Goal: Information Seeking & Learning: Compare options

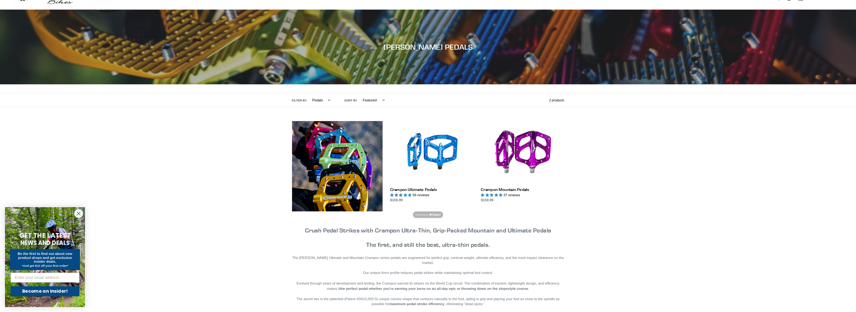
scroll to position [75, 0]
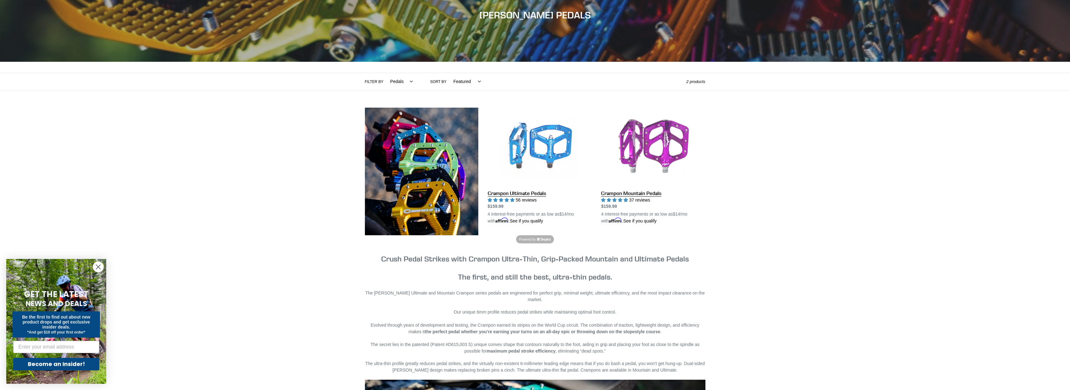
drag, startPoint x: 515, startPoint y: 195, endPoint x: 620, endPoint y: 192, distance: 105.3
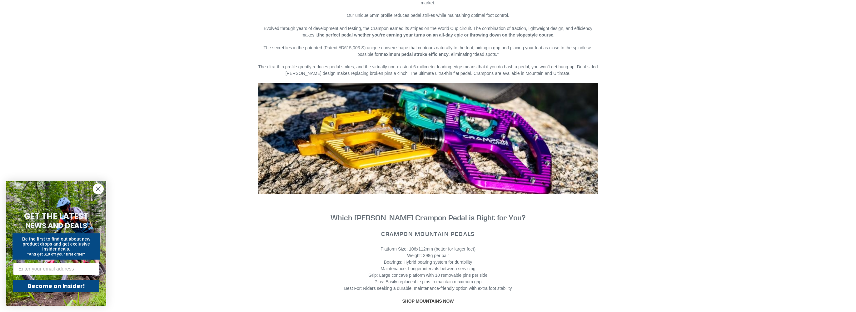
scroll to position [345, 0]
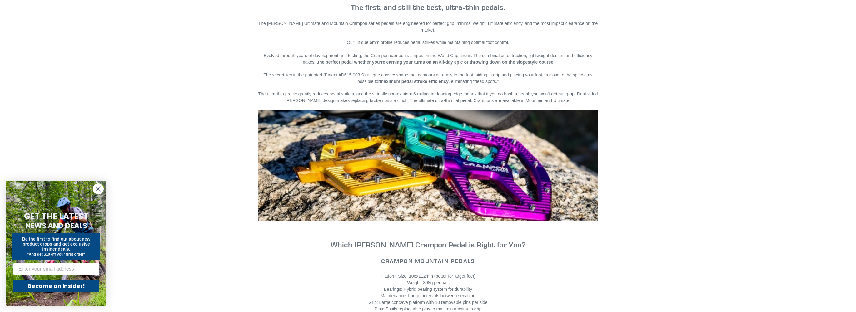
click at [94, 189] on circle "Close dialog" at bounding box center [98, 189] width 10 height 10
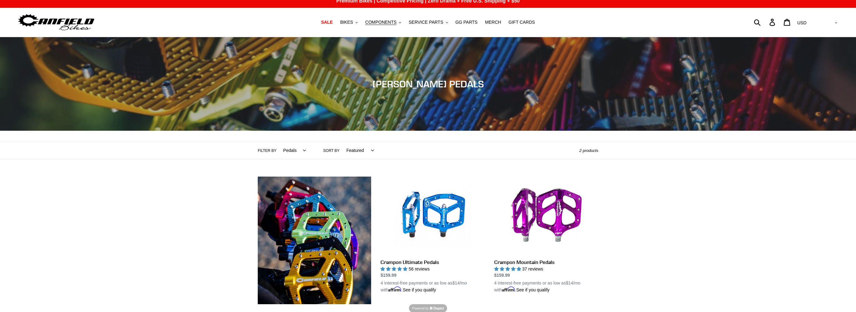
scroll to position [0, 0]
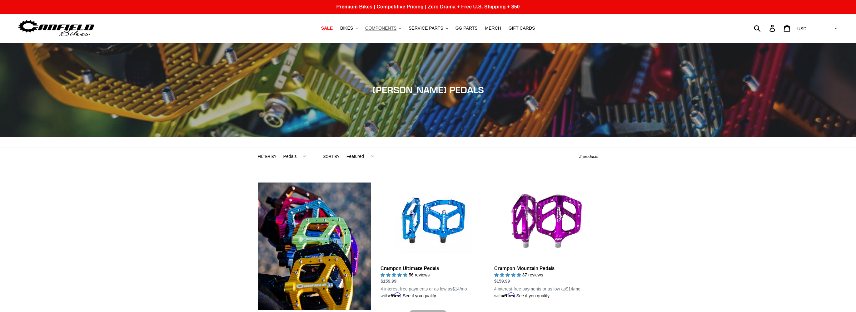
click at [380, 29] on span "COMPONENTS" at bounding box center [380, 28] width 31 height 5
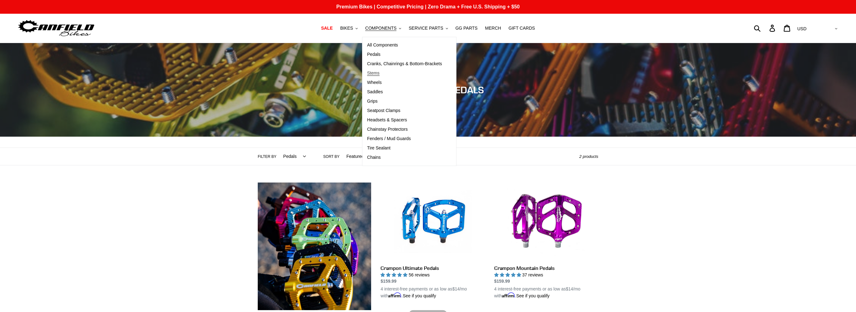
click at [376, 76] on link "Stems" at bounding box center [404, 73] width 84 height 9
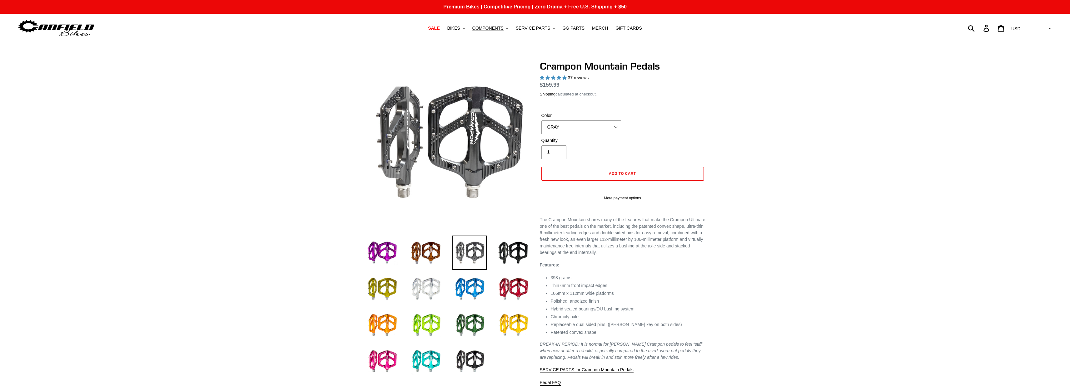
select select "highest-rating"
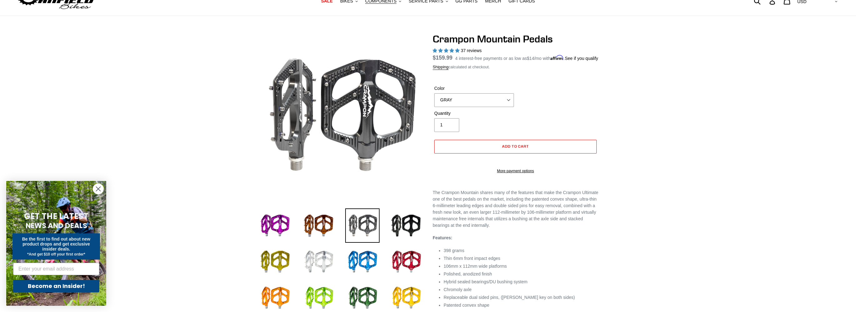
scroll to position [60, 0]
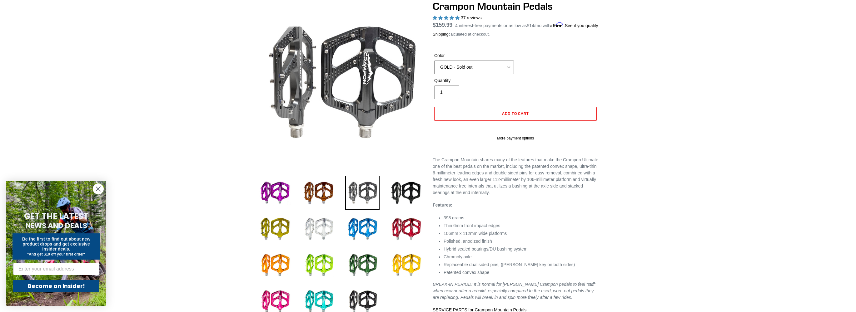
click at [434, 68] on select "GRAY BLACK STEALTH - Sold out POLISHED RED BLUE BAJA GOLD ORANGE PNW GREEN GOLD…" at bounding box center [474, 68] width 80 height 14
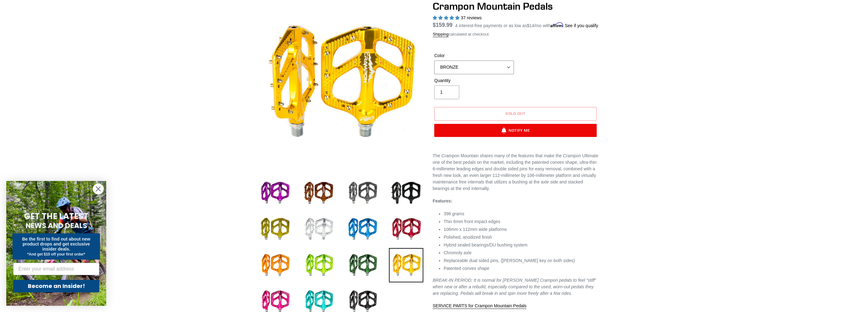
click at [434, 68] on select "GRAY BLACK STEALTH - Sold out POLISHED RED BLUE BAJA GOLD ORANGE PNW GREEN GOLD…" at bounding box center [474, 68] width 80 height 14
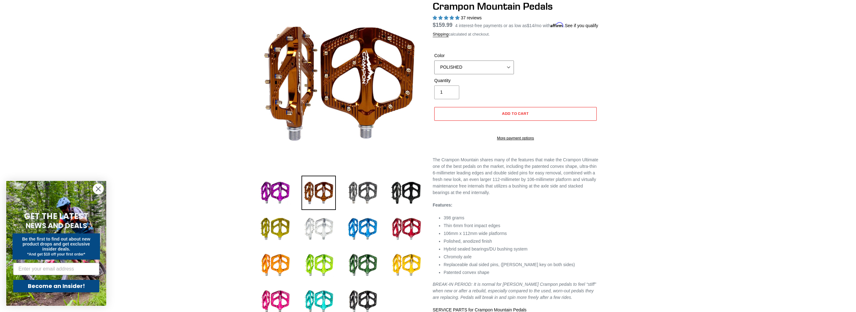
click at [434, 68] on select "GRAY BLACK STEALTH - Sold out POLISHED RED BLUE BAJA GOLD ORANGE PNW GREEN GOLD…" at bounding box center [474, 68] width 80 height 14
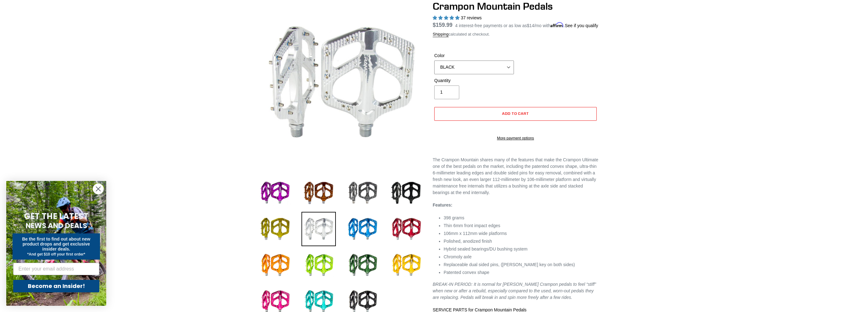
click at [434, 68] on select "GRAY BLACK STEALTH - Sold out POLISHED RED BLUE BAJA GOLD ORANGE PNW GREEN GOLD…" at bounding box center [474, 68] width 80 height 14
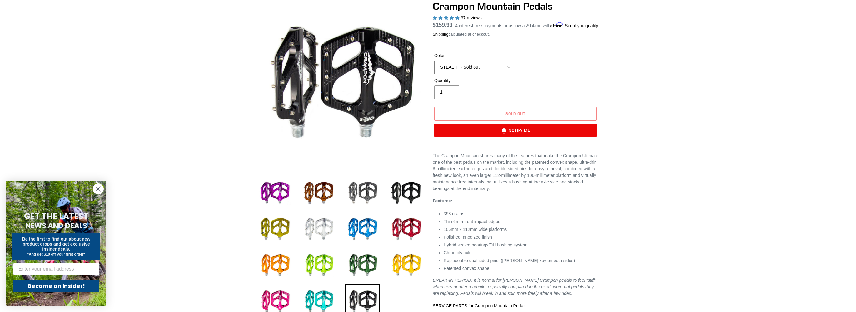
click at [434, 68] on select "GRAY BLACK STEALTH - Sold out POLISHED RED BLUE BAJA GOLD ORANGE PNW GREEN GOLD…" at bounding box center [474, 68] width 80 height 14
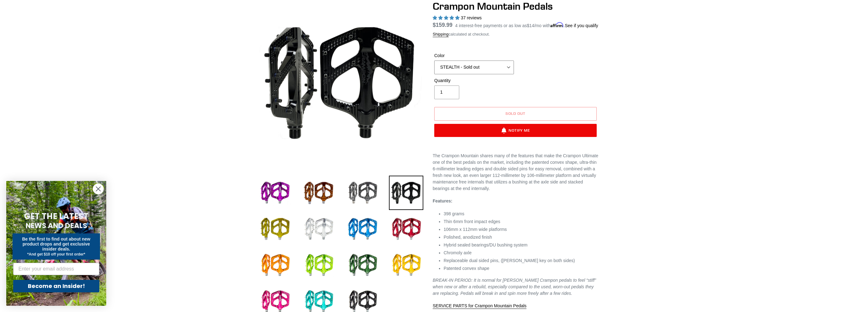
select select "BRONZE"
click at [434, 68] on select "GRAY BLACK STEALTH - Sold out POLISHED RED BLUE BAJA GOLD ORANGE PNW GREEN GOLD…" at bounding box center [474, 68] width 80 height 14
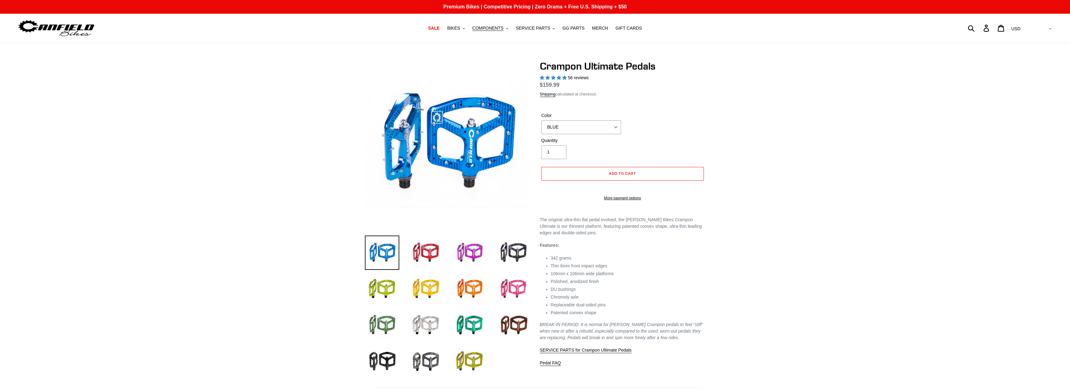
select select "highest-rating"
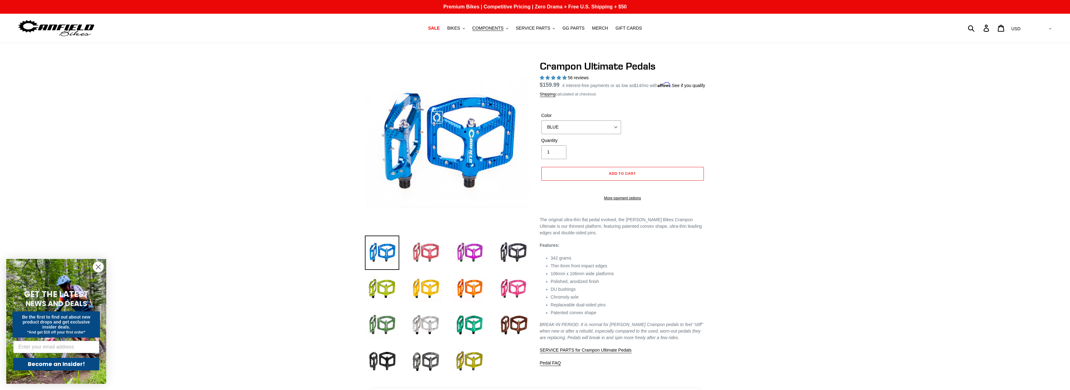
click at [428, 255] on img at bounding box center [426, 253] width 34 height 34
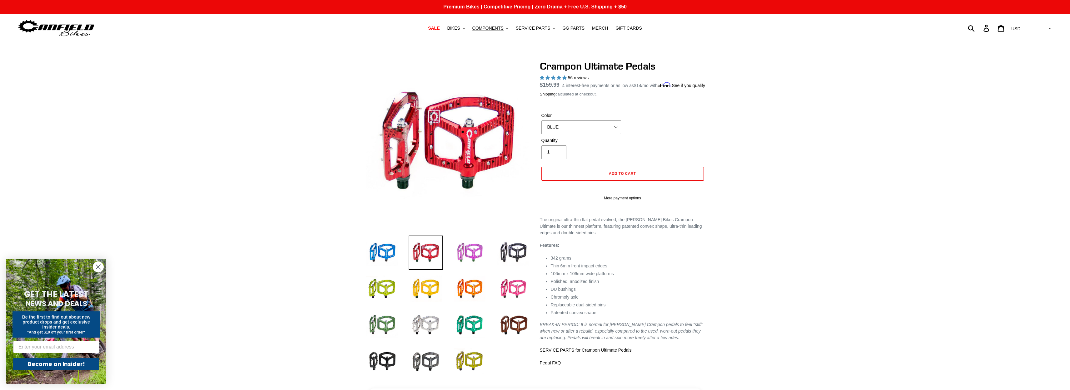
click at [475, 255] on img at bounding box center [469, 253] width 34 height 34
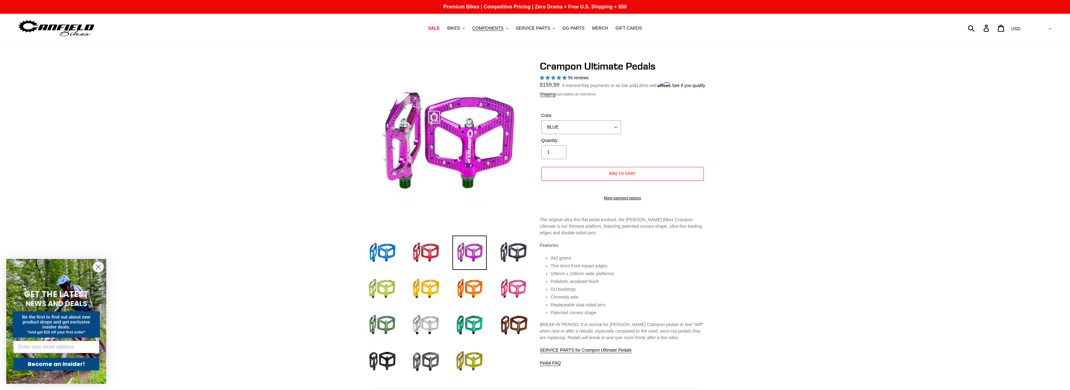
click at [391, 292] on img at bounding box center [382, 289] width 34 height 34
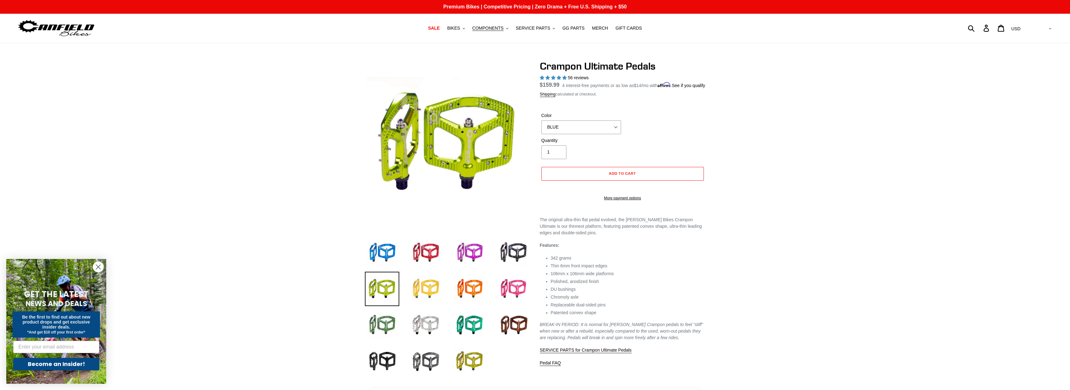
click at [427, 295] on img at bounding box center [426, 289] width 34 height 34
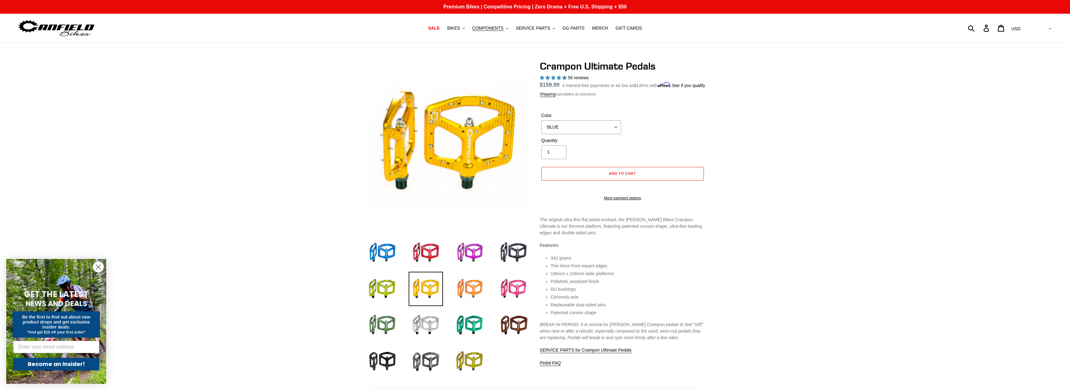
click at [468, 288] on img at bounding box center [469, 289] width 34 height 34
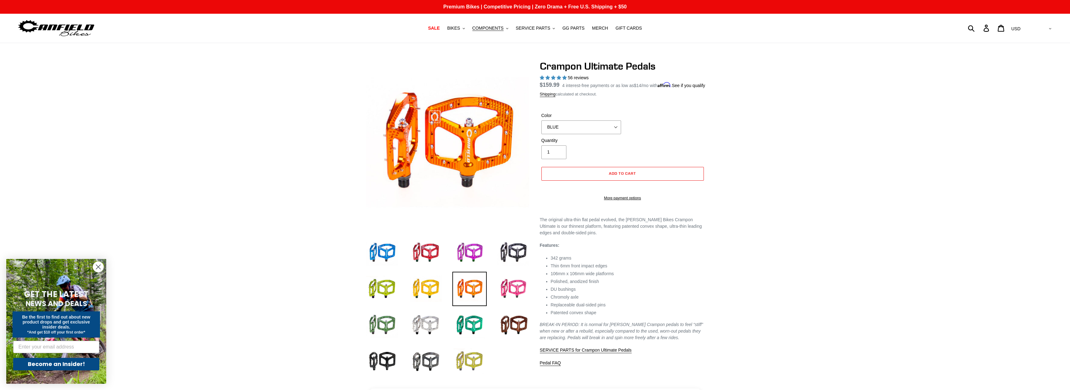
click at [472, 355] on img at bounding box center [469, 362] width 34 height 34
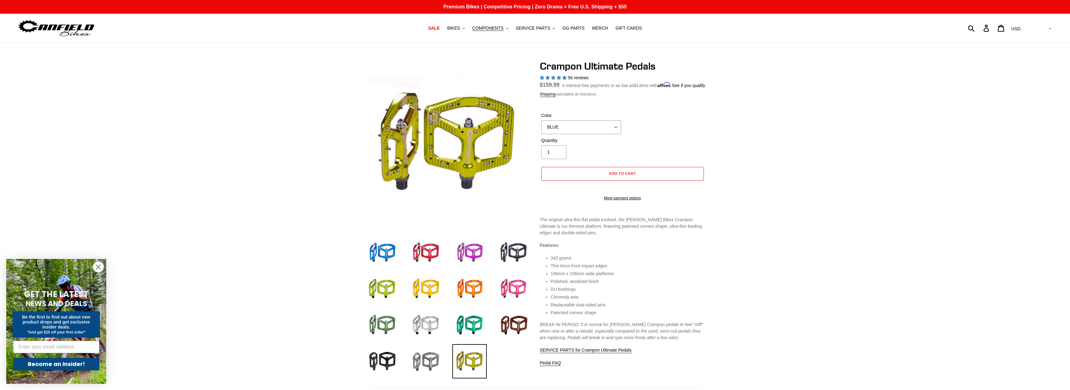
click at [430, 364] on img at bounding box center [426, 362] width 34 height 34
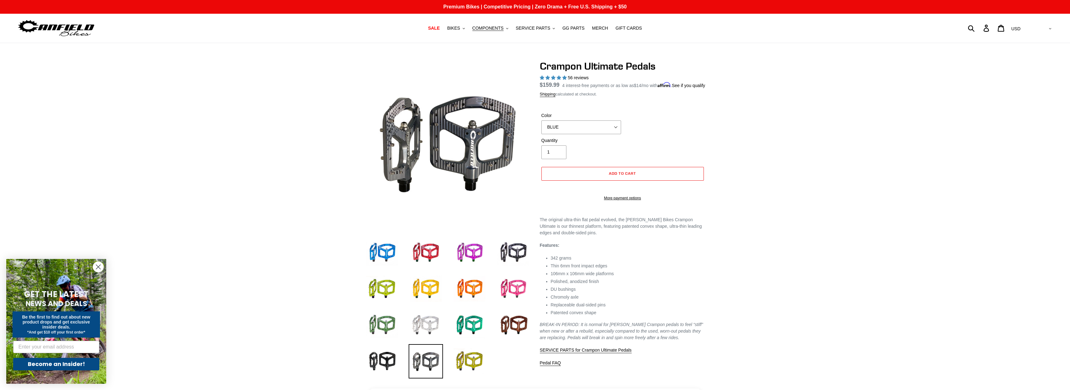
click at [425, 321] on img at bounding box center [426, 325] width 34 height 34
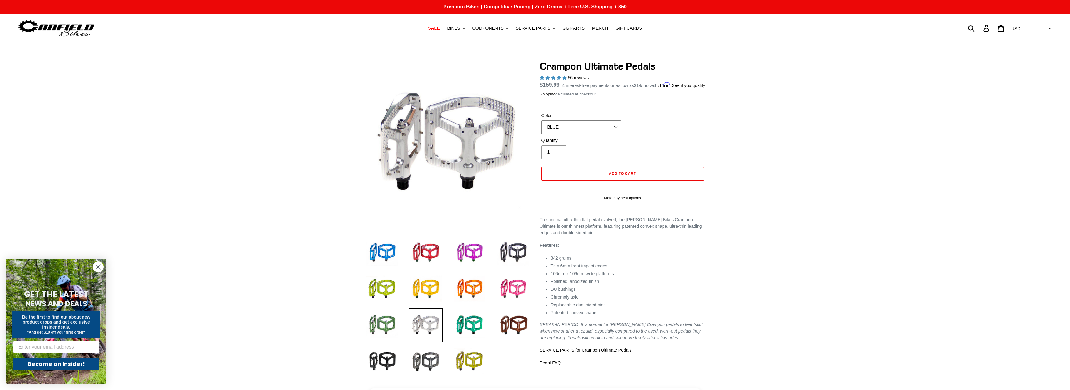
drag, startPoint x: 580, startPoint y: 137, endPoint x: 877, endPoint y: 116, distance: 297.2
click at [877, 116] on div at bounding box center [535, 220] width 1070 height 321
click at [541, 128] on select "BLUE RED PURPLE STEALTH BRONZE GREY TURQUOISE BLACK POLISHED BAJA GOLD PNW GREE…" at bounding box center [581, 128] width 80 height 14
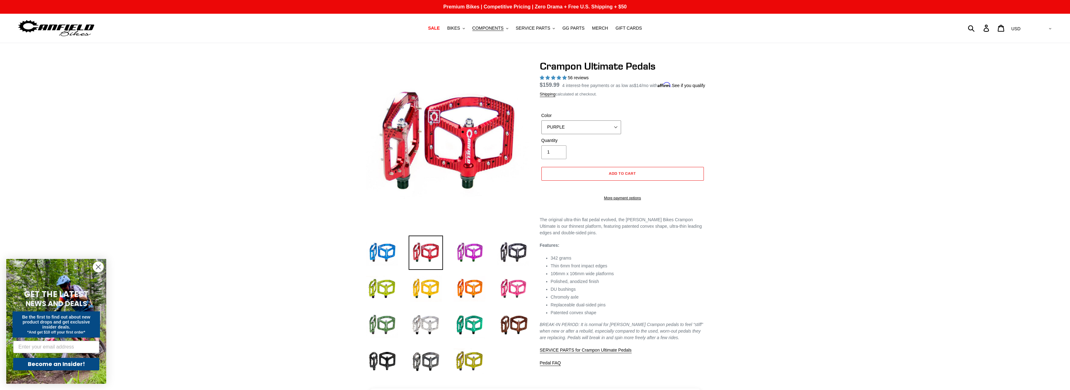
click at [541, 128] on select "BLUE RED PURPLE STEALTH BRONZE GREY TURQUOISE BLACK POLISHED BAJA GOLD PNW GREE…" at bounding box center [581, 128] width 80 height 14
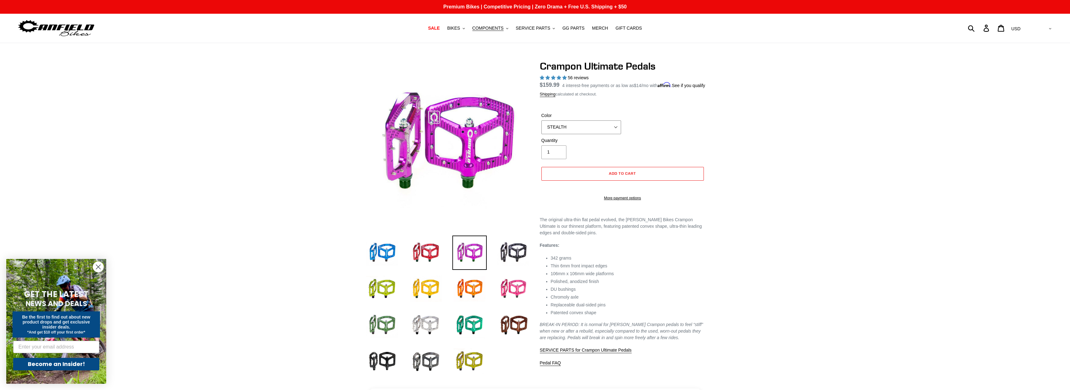
click at [541, 128] on select "BLUE RED PURPLE STEALTH BRONZE GREY TURQUOISE BLACK POLISHED BAJA GOLD PNW GREE…" at bounding box center [581, 128] width 80 height 14
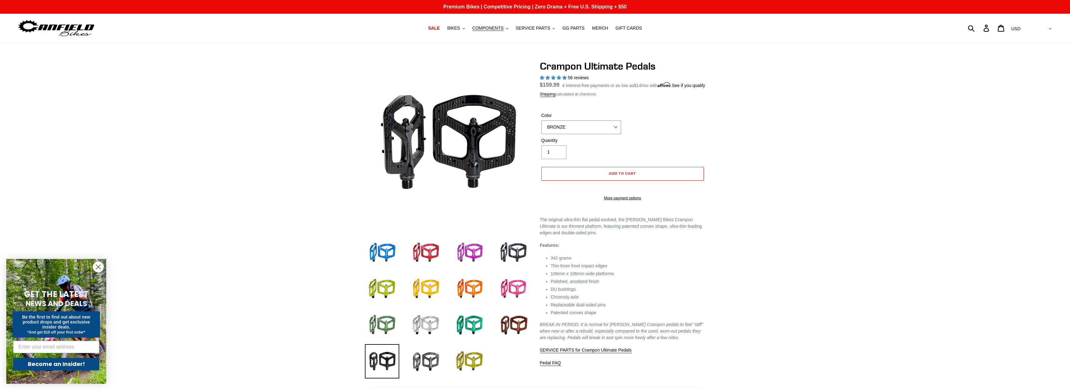
click at [541, 128] on select "BLUE RED PURPLE STEALTH BRONZE GREY TURQUOISE BLACK POLISHED BAJA GOLD PNW GREE…" at bounding box center [581, 128] width 80 height 14
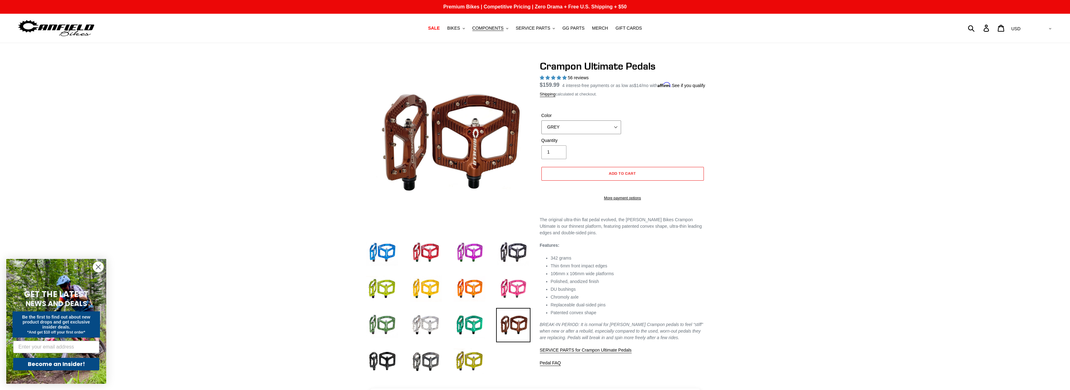
click at [541, 128] on select "BLUE RED PURPLE STEALTH BRONZE GREY TURQUOISE BLACK POLISHED BAJA GOLD PNW GREE…" at bounding box center [581, 128] width 80 height 14
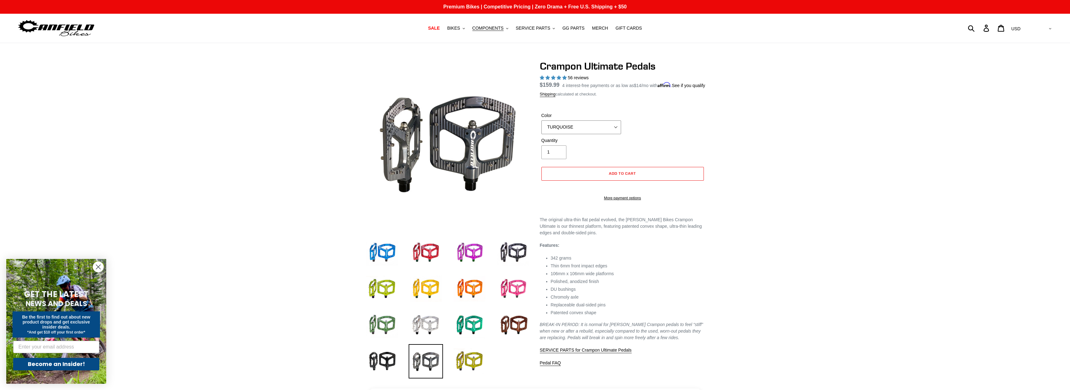
click at [541, 128] on select "BLUE RED PURPLE STEALTH BRONZE GREY TURQUOISE BLACK POLISHED BAJA GOLD PNW GREE…" at bounding box center [581, 128] width 80 height 14
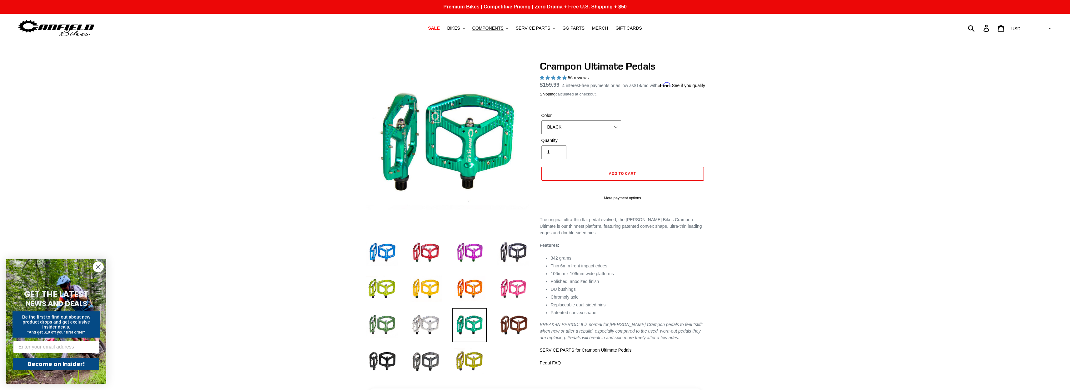
click at [541, 128] on select "BLUE RED PURPLE STEALTH BRONZE GREY TURQUOISE BLACK POLISHED BAJA GOLD PNW GREE…" at bounding box center [581, 128] width 80 height 14
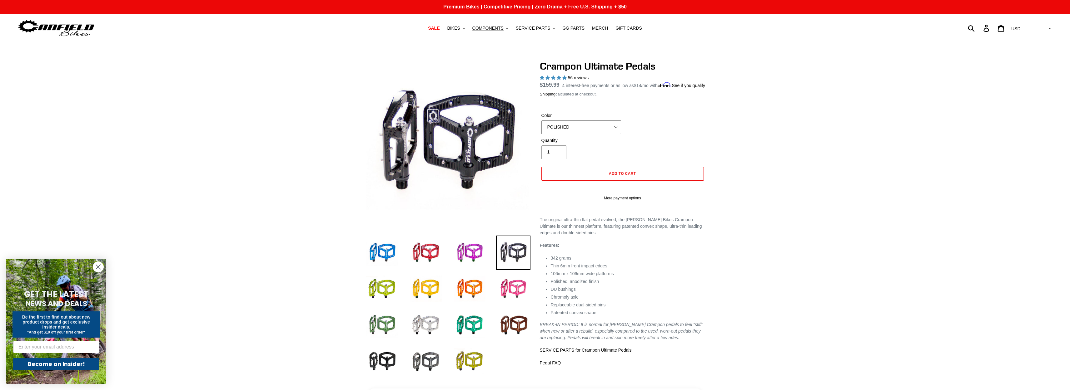
click at [541, 128] on select "BLUE RED PURPLE STEALTH BRONZE GREY TURQUOISE BLACK POLISHED BAJA GOLD PNW GREE…" at bounding box center [581, 128] width 80 height 14
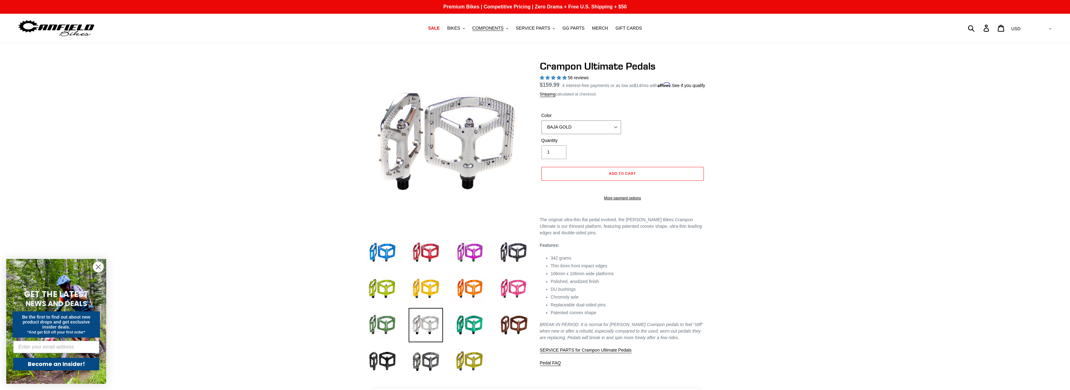
click at [541, 128] on select "BLUE RED PURPLE STEALTH BRONZE GREY TURQUOISE BLACK POLISHED BAJA GOLD PNW GREE…" at bounding box center [581, 128] width 80 height 14
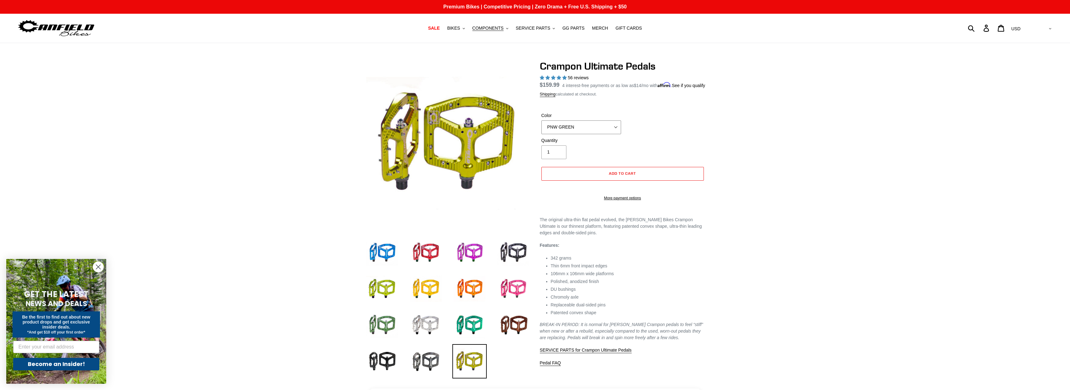
click at [541, 128] on select "BLUE RED PURPLE STEALTH BRONZE GREY TURQUOISE BLACK POLISHED BAJA GOLD PNW GREE…" at bounding box center [581, 128] width 80 height 14
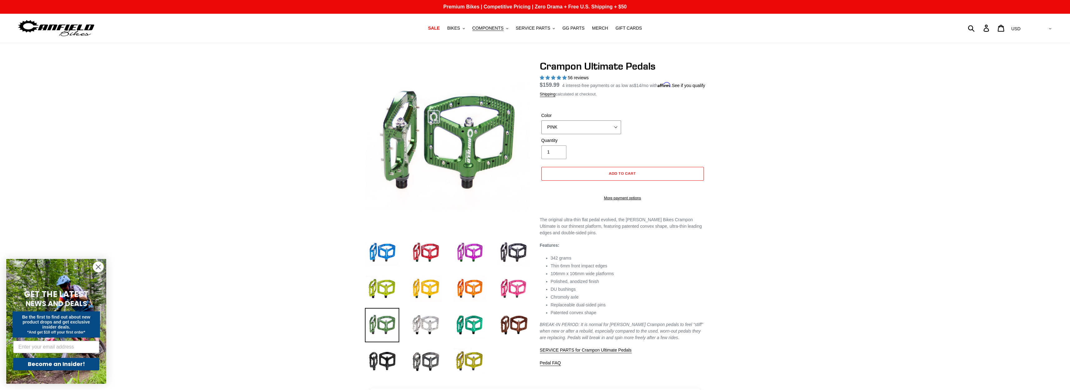
click at [541, 128] on select "BLUE RED PURPLE STEALTH BRONZE GREY TURQUOISE BLACK POLISHED BAJA GOLD PNW GREE…" at bounding box center [581, 128] width 80 height 14
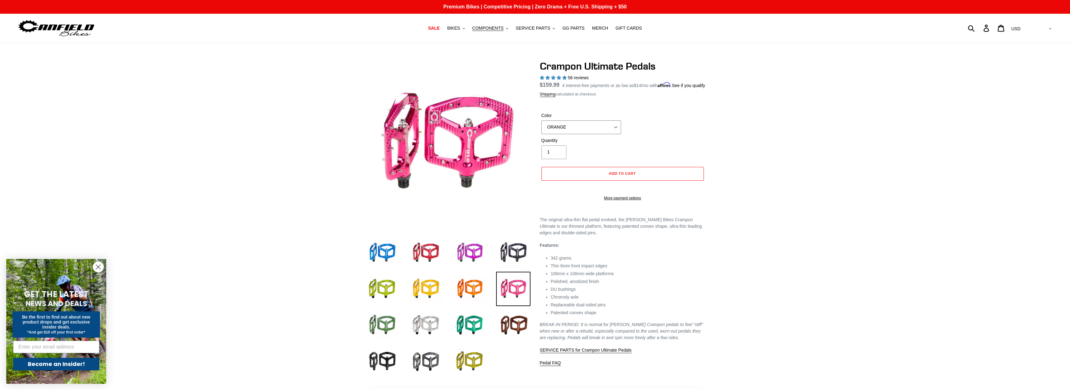
click at [541, 128] on select "BLUE RED PURPLE STEALTH BRONZE GREY TURQUOISE BLACK POLISHED BAJA GOLD PNW GREE…" at bounding box center [581, 128] width 80 height 14
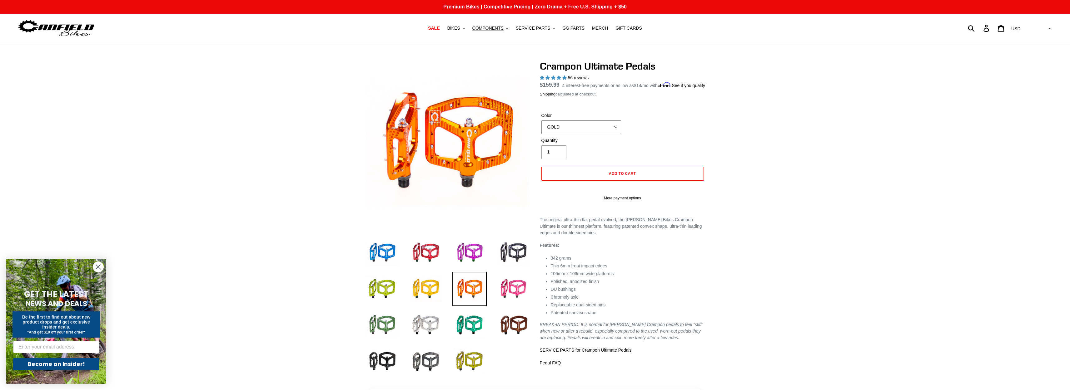
click at [541, 128] on select "BLUE RED PURPLE STEALTH BRONZE GREY TURQUOISE BLACK POLISHED BAJA GOLD PNW GREE…" at bounding box center [581, 128] width 80 height 14
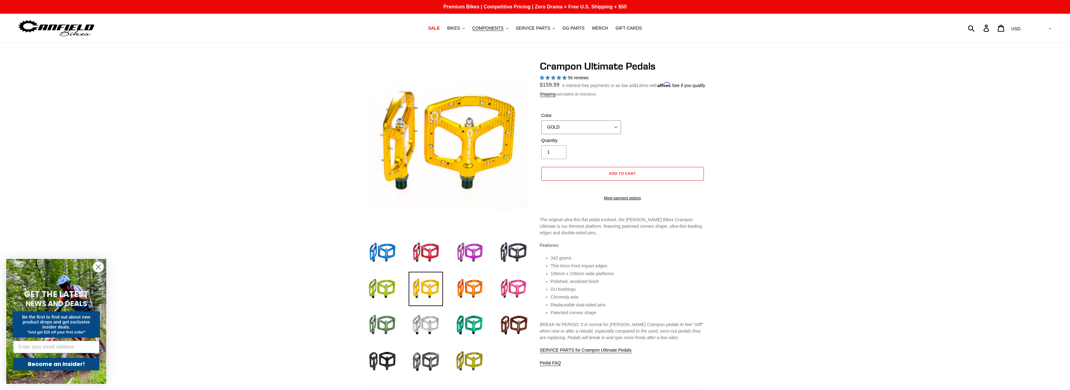
click at [541, 128] on select "BLUE RED PURPLE STEALTH BRONZE GREY TURQUOISE BLACK POLISHED BAJA GOLD PNW GREE…" at bounding box center [581, 128] width 80 height 14
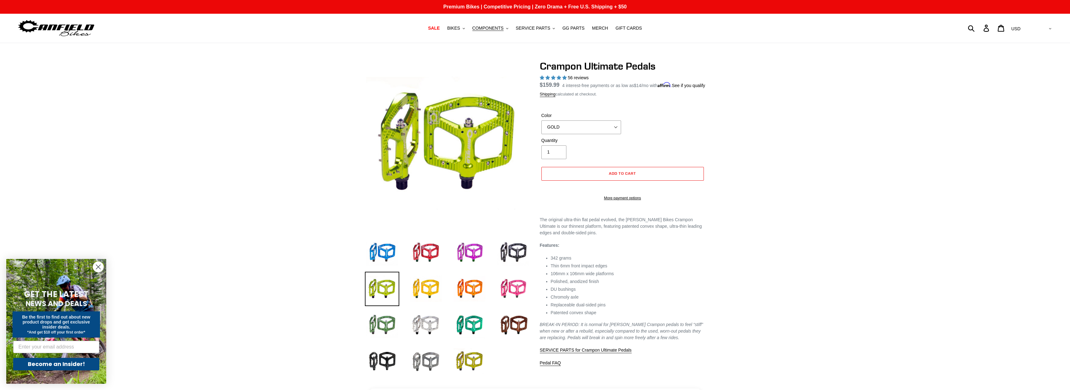
click at [431, 360] on img at bounding box center [426, 362] width 34 height 34
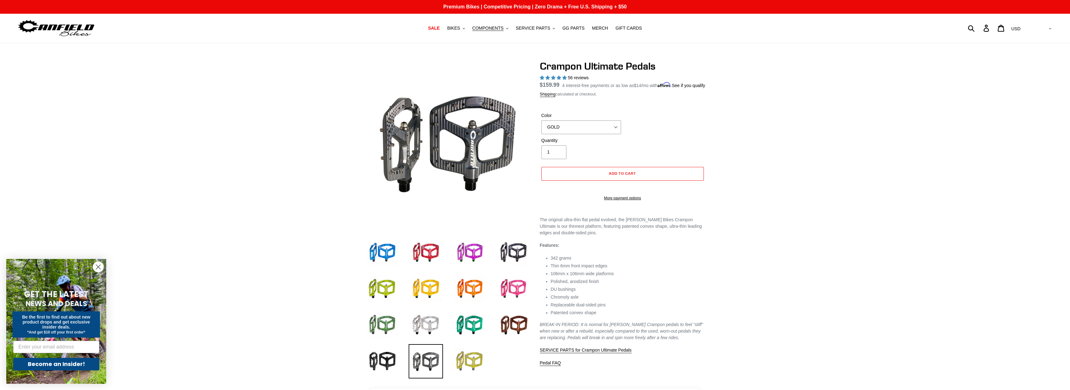
click at [453, 360] on img at bounding box center [469, 362] width 34 height 34
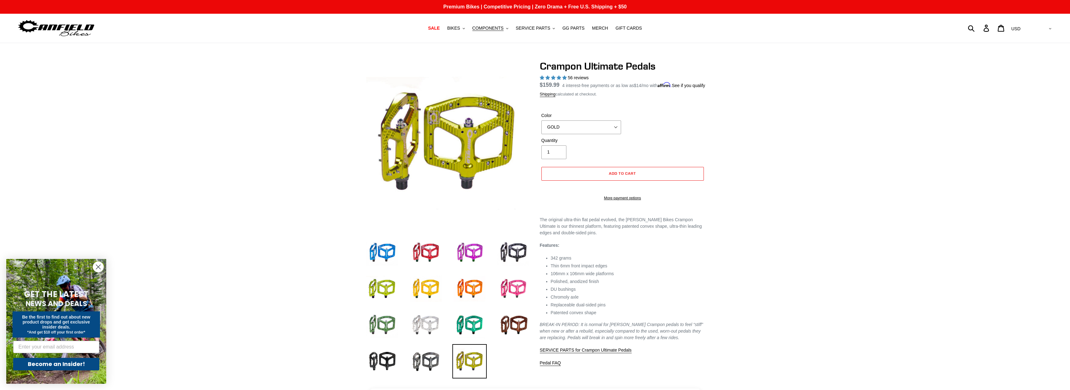
click at [424, 327] on img at bounding box center [426, 325] width 34 height 34
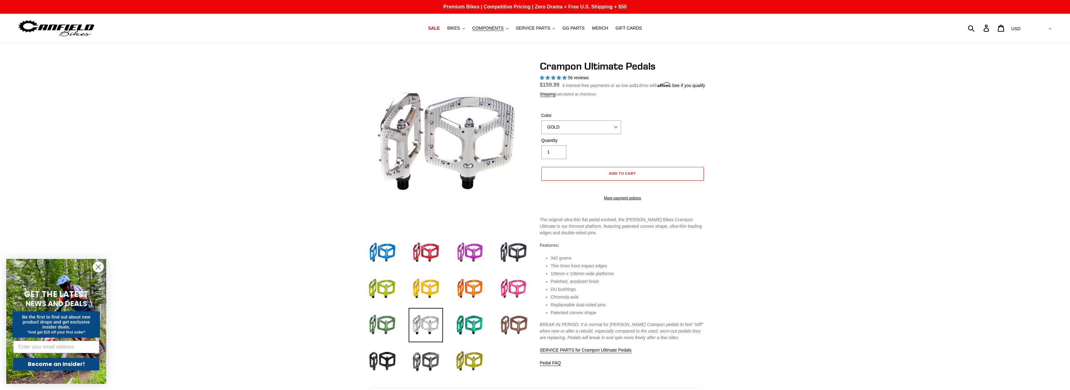
click at [505, 324] on img at bounding box center [513, 325] width 34 height 34
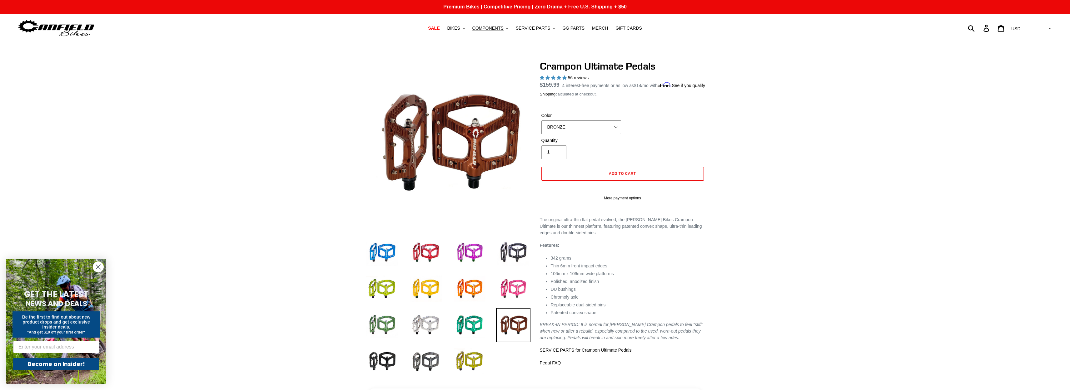
click at [541, 128] on select "BLUE RED PURPLE STEALTH BRONZE GREY TURQUOISE BLACK POLISHED BAJA GOLD PNW GREE…" at bounding box center [581, 128] width 80 height 14
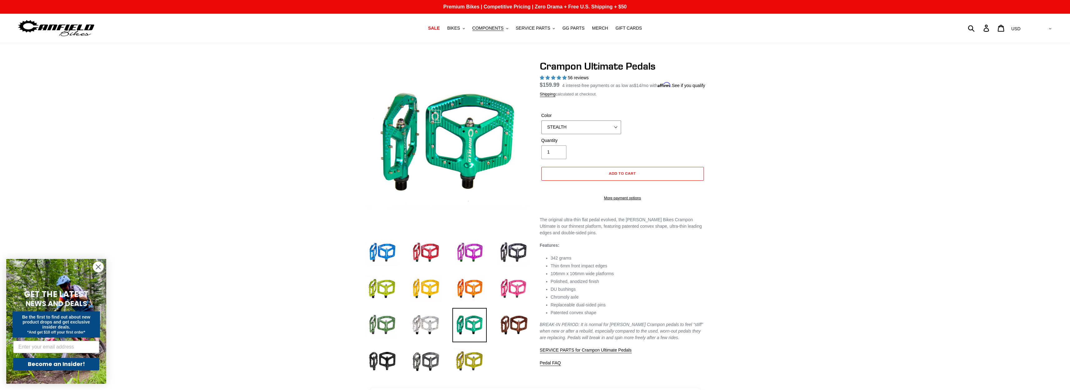
click at [541, 128] on select "BLUE RED PURPLE STEALTH BRONZE GREY TURQUOISE BLACK POLISHED BAJA GOLD PNW GREE…" at bounding box center [581, 128] width 80 height 14
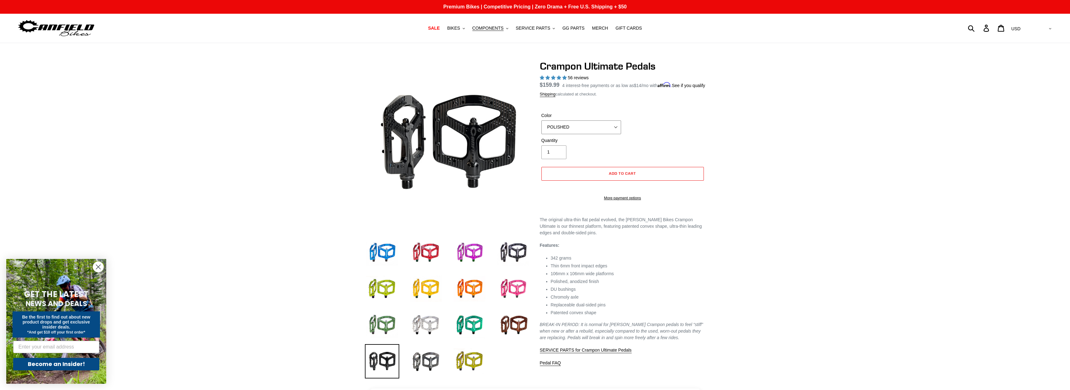
click at [541, 128] on select "BLUE RED PURPLE STEALTH BRONZE GREY TURQUOISE BLACK POLISHED BAJA GOLD PNW GREE…" at bounding box center [581, 128] width 80 height 14
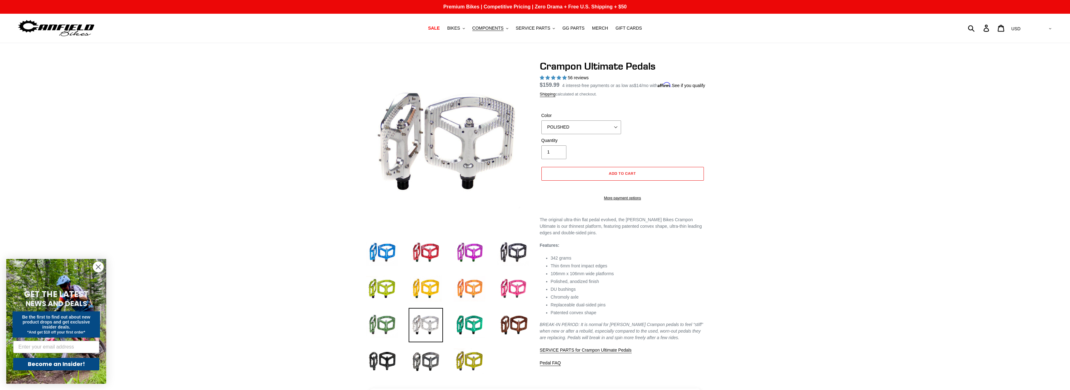
click at [474, 285] on img at bounding box center [469, 289] width 34 height 34
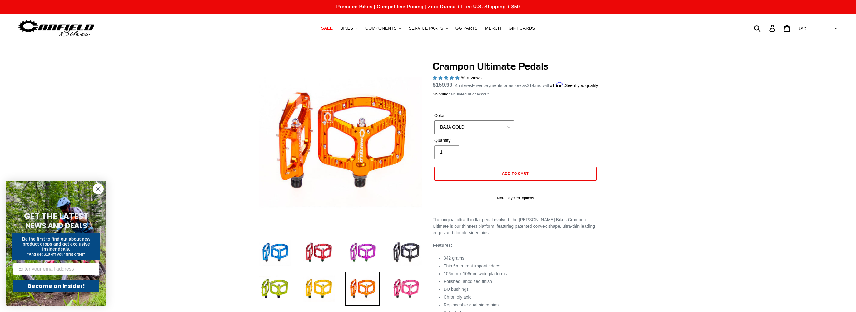
click at [434, 128] on select "BLUE RED PURPLE STEALTH BRONZE GREY TURQUOISE BLACK POLISHED BAJA GOLD PNW GREE…" at bounding box center [474, 128] width 80 height 14
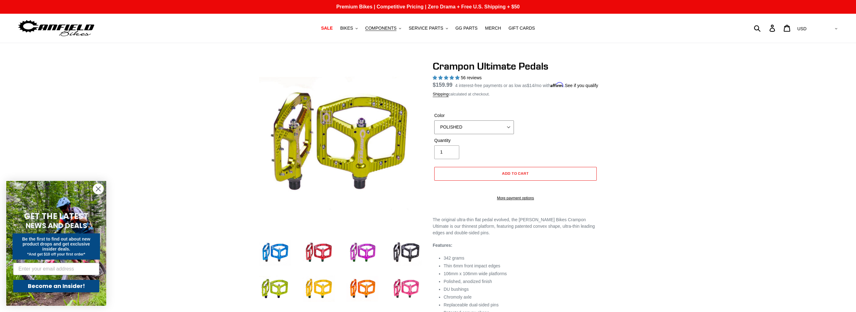
click at [434, 128] on select "BLUE RED PURPLE STEALTH BRONZE GREY TURQUOISE BLACK POLISHED BAJA GOLD PNW GREE…" at bounding box center [474, 128] width 80 height 14
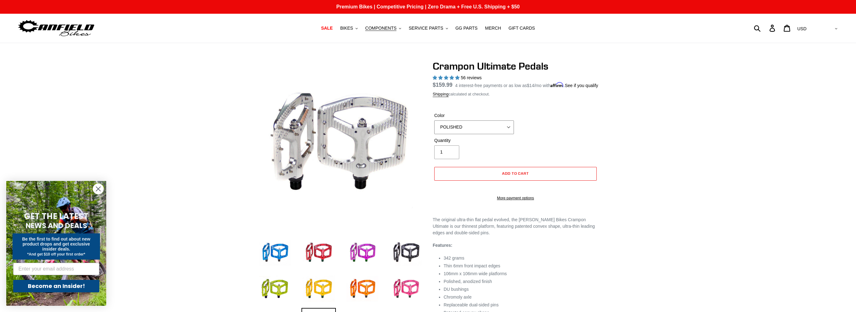
select select "BRONZE"
click at [434, 128] on select "BLUE RED PURPLE STEALTH BRONZE GREY TURQUOISE BLACK POLISHED BAJA GOLD PNW GREE…" at bounding box center [474, 128] width 80 height 14
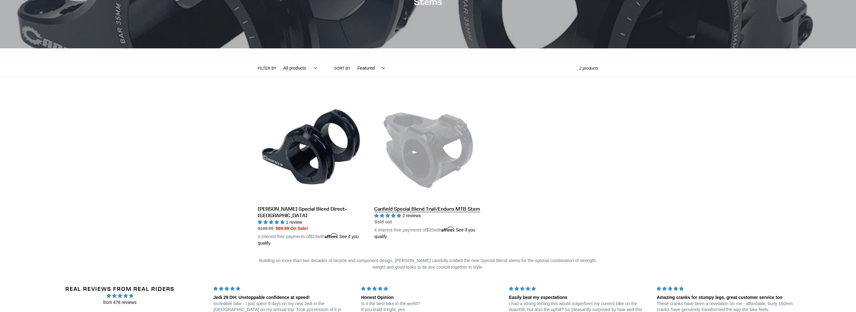
scroll to position [120, 0]
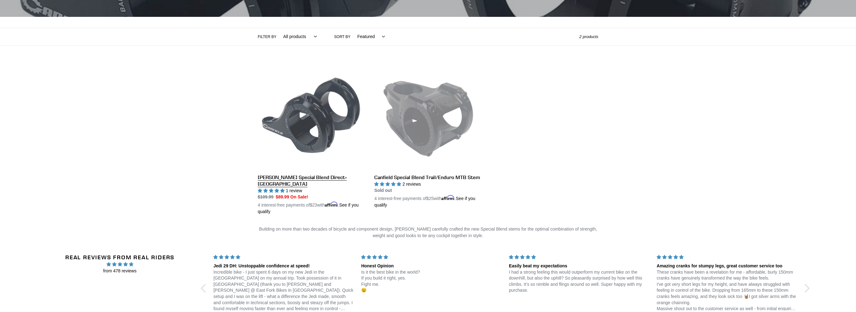
click at [320, 121] on link "[PERSON_NAME] Special Blend Direct-[GEOGRAPHIC_DATA]" at bounding box center [311, 139] width 107 height 153
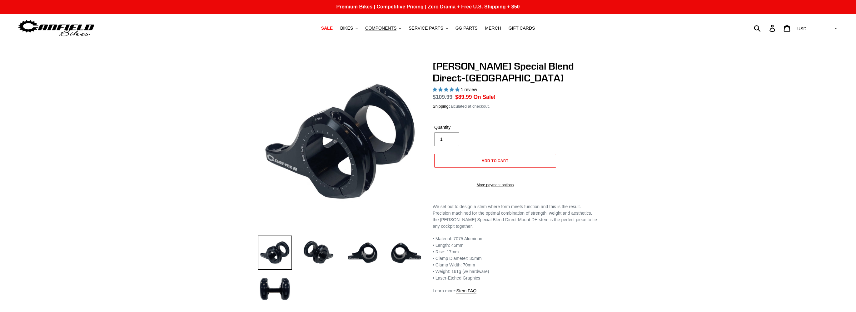
select select "highest-rating"
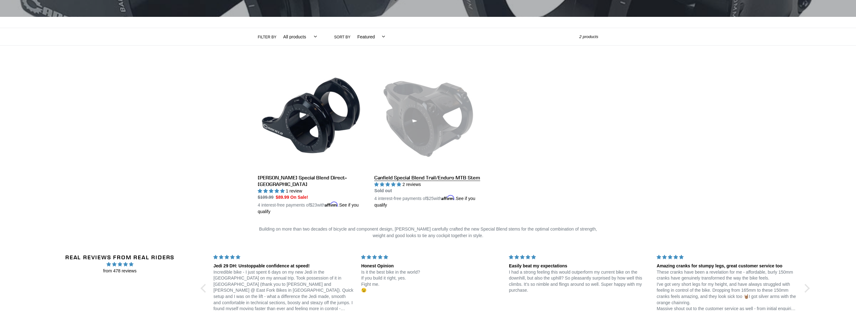
click at [425, 104] on link "Canfield Special Blend Trail/Enduro MTB Stem" at bounding box center [427, 136] width 107 height 146
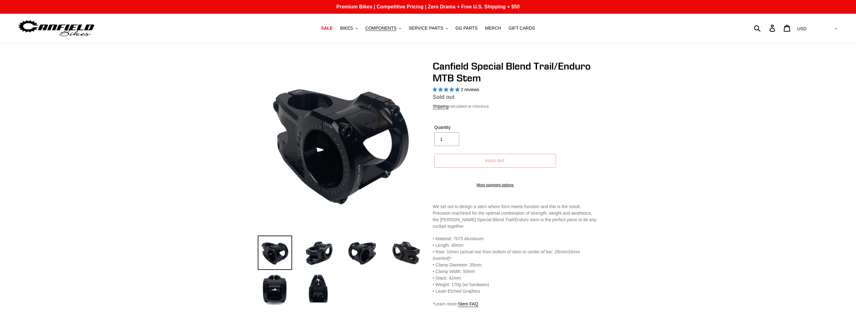
select select "highest-rating"
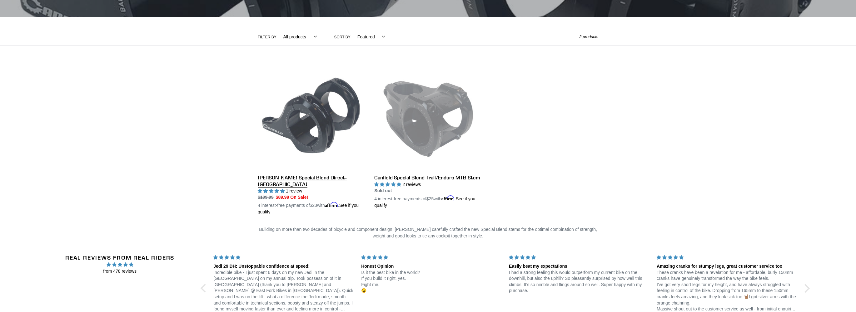
click at [326, 113] on link "[PERSON_NAME] Special Blend Direct-[GEOGRAPHIC_DATA]" at bounding box center [311, 139] width 107 height 153
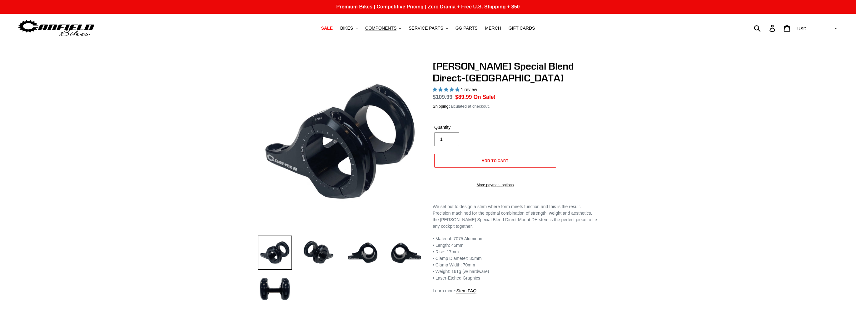
select select "highest-rating"
